Goal: Check status: Check status

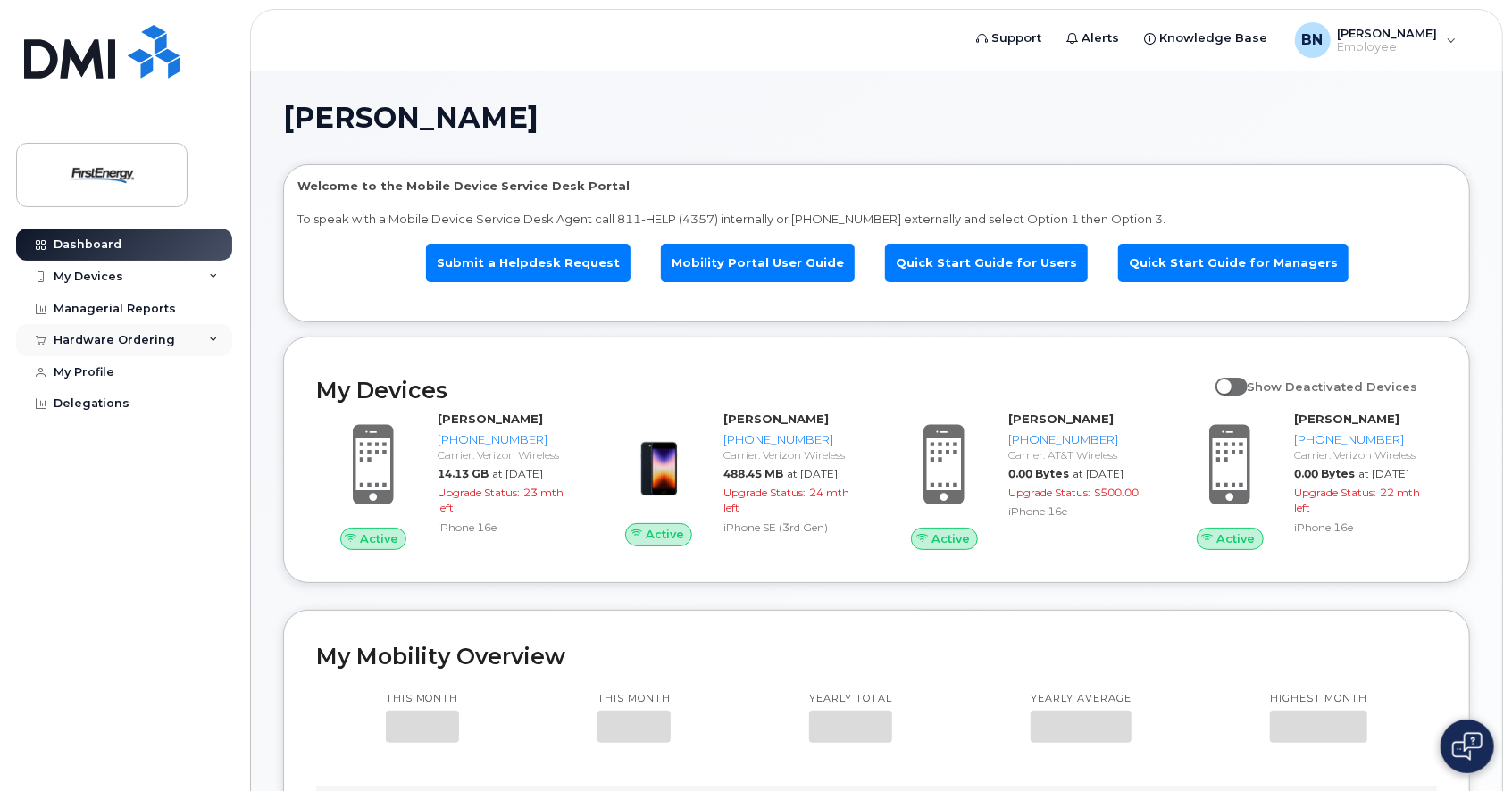
click at [129, 340] on div "Hardware Ordering" at bounding box center [114, 340] width 121 height 14
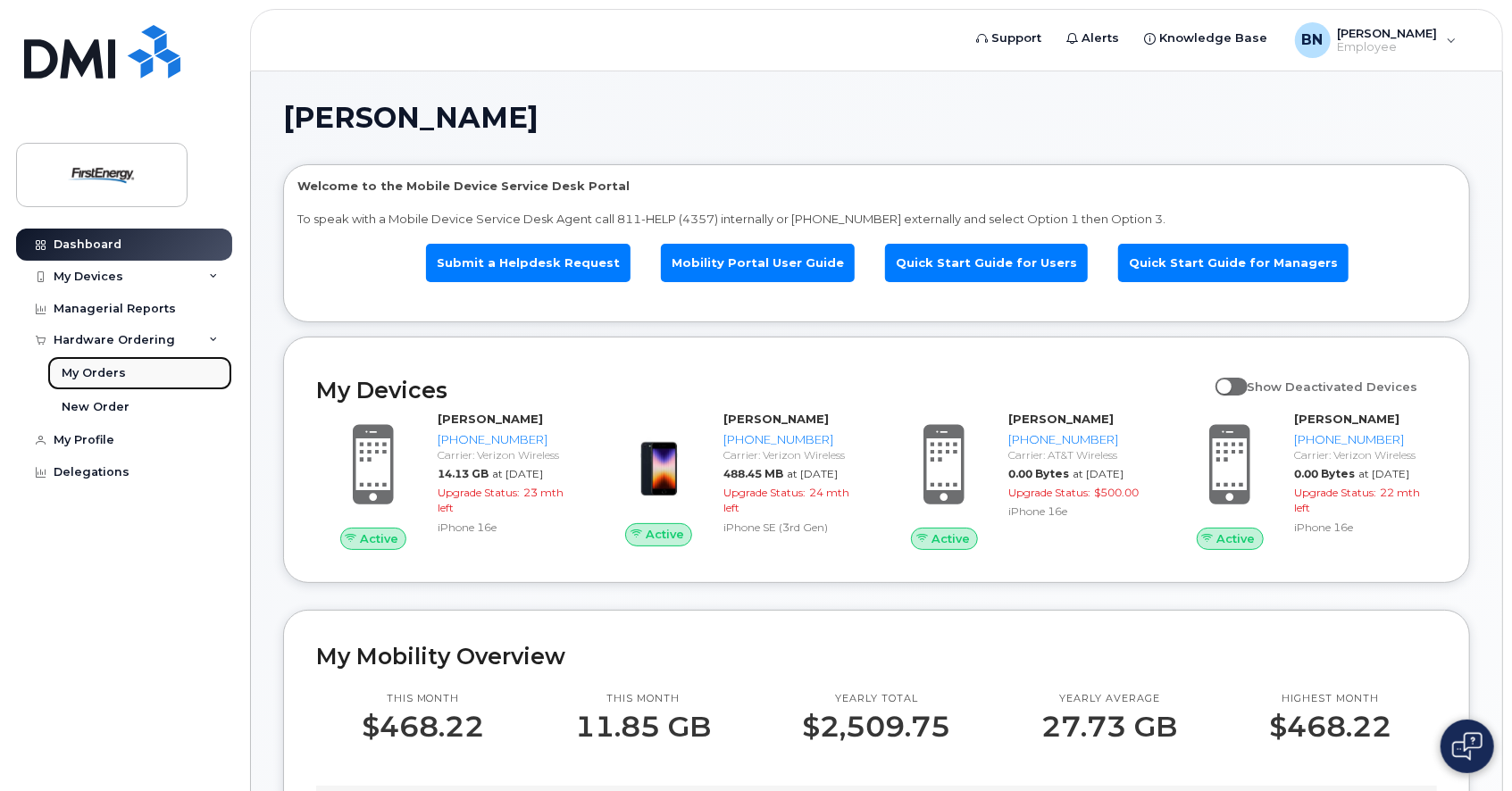
click at [106, 373] on div "My Orders" at bounding box center [93, 373] width 64 height 16
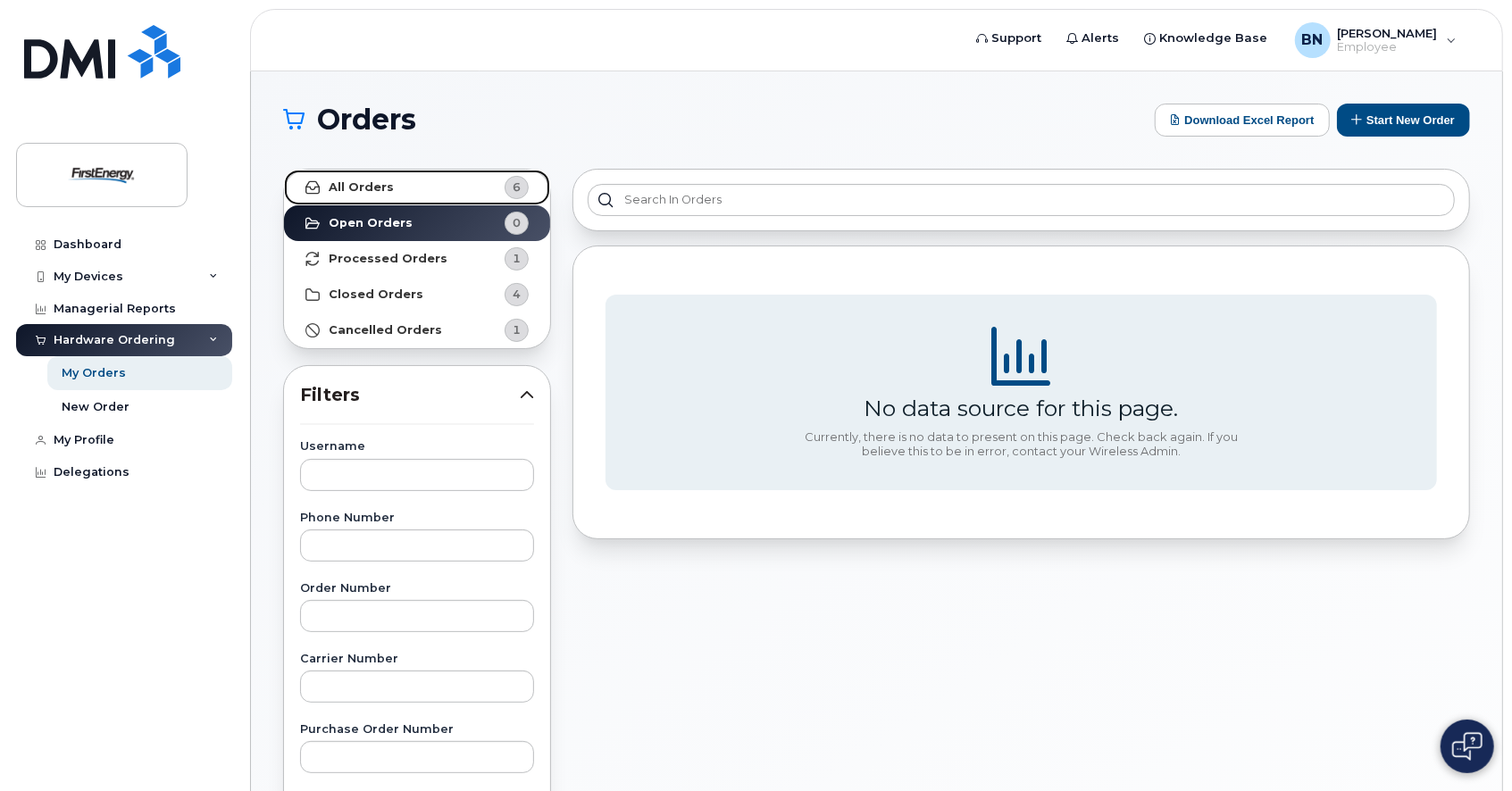
click at [446, 191] on link "All Orders 6" at bounding box center [417, 187] width 266 height 35
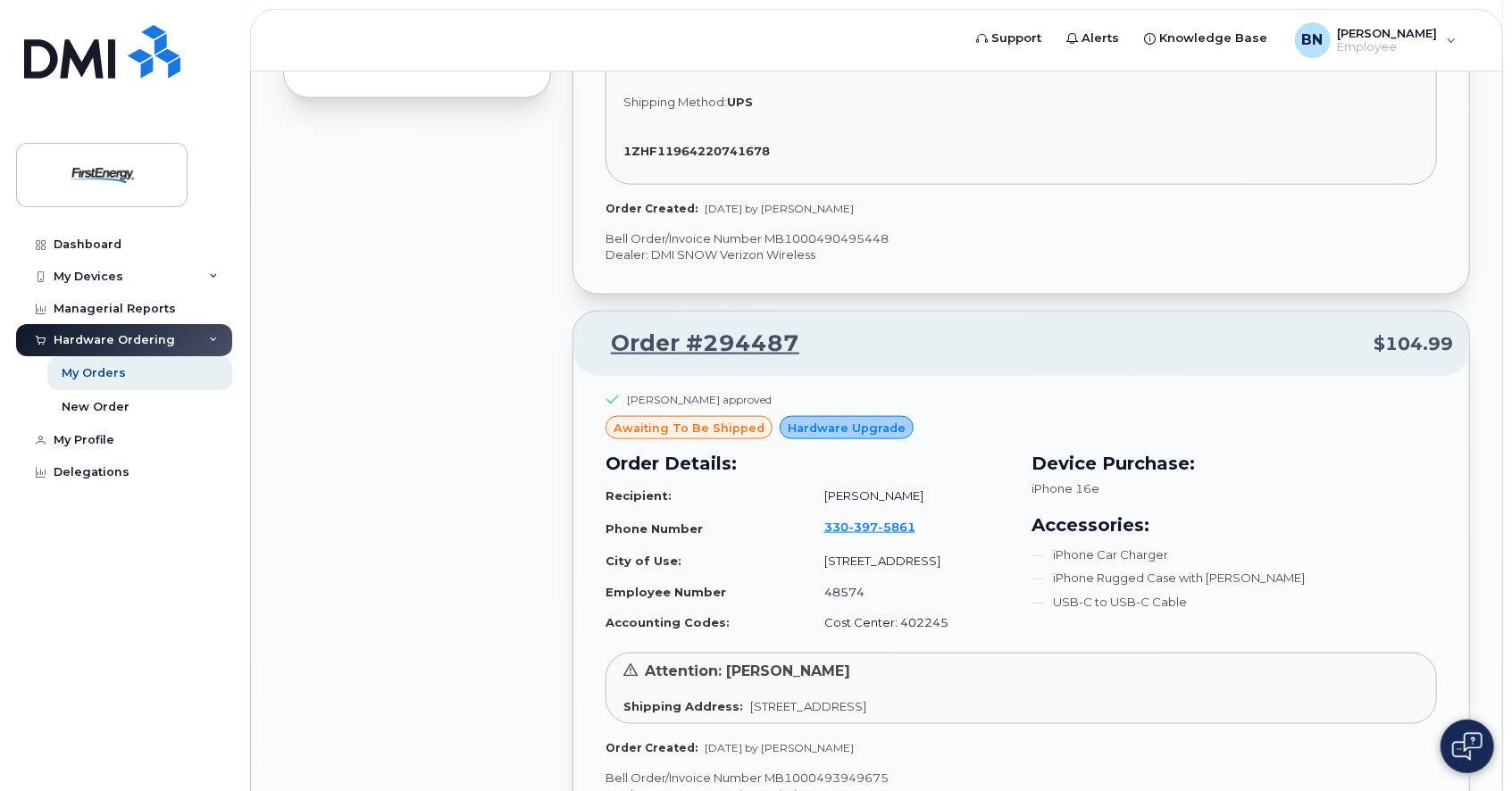
scroll to position [1305, 0]
click at [701, 432] on div "awaiting to be shipped" at bounding box center [689, 426] width 167 height 23
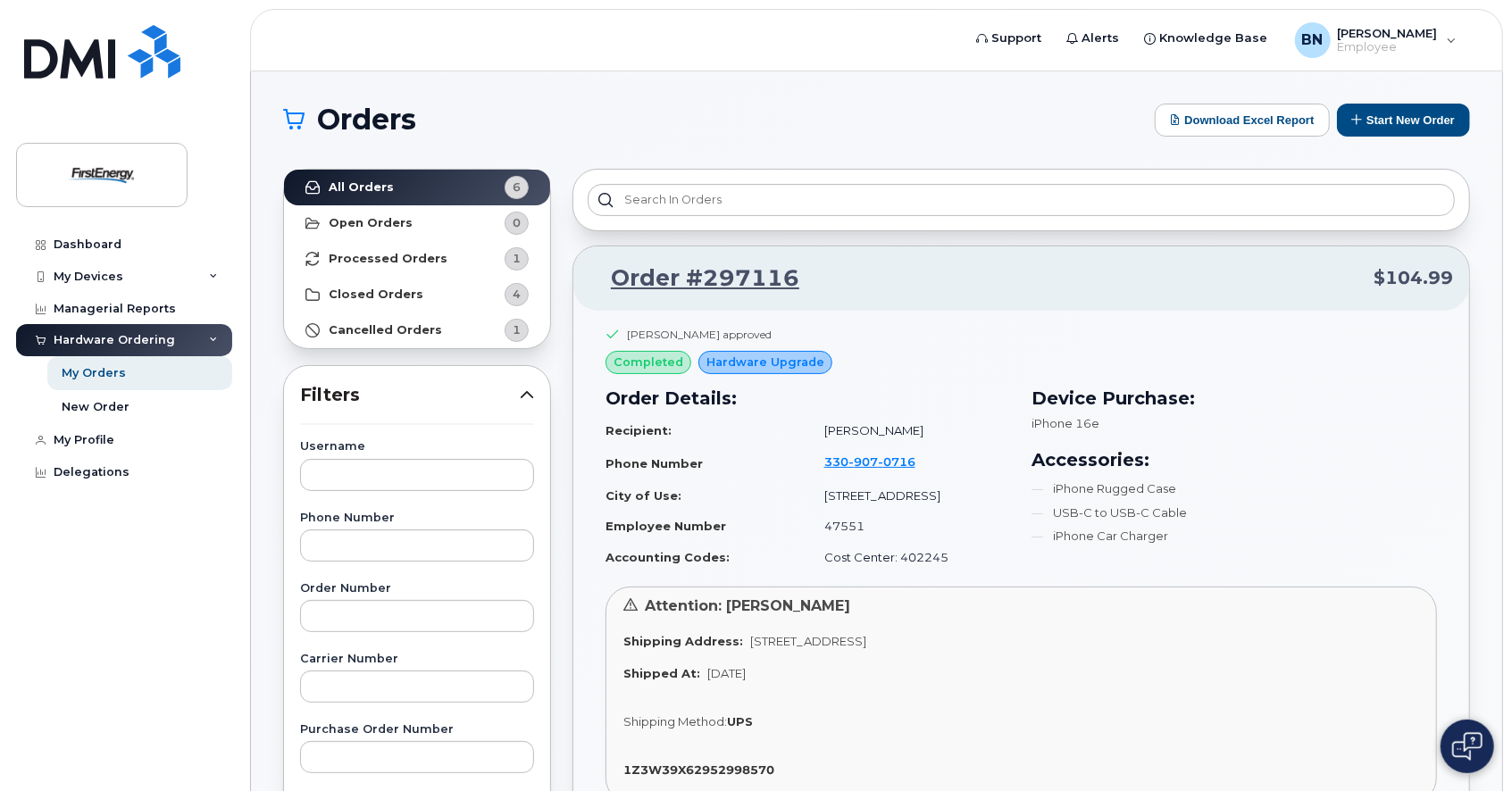
scroll to position [0, 0]
click at [393, 266] on link "Processed Orders 1" at bounding box center [417, 258] width 266 height 35
